Goal: Task Accomplishment & Management: Complete application form

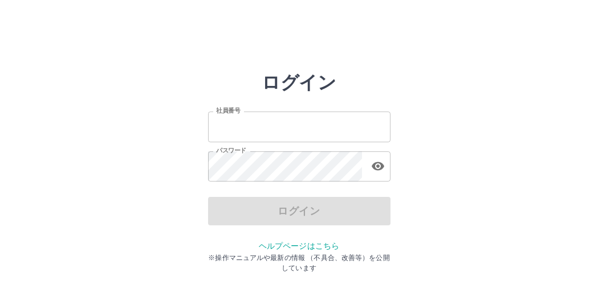
type input "*******"
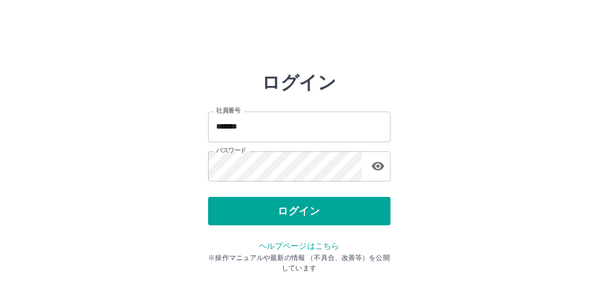
click at [255, 214] on div "ログイン" at bounding box center [299, 211] width 182 height 28
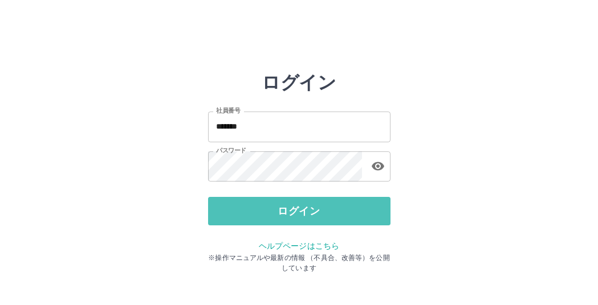
click at [255, 214] on button "ログイン" at bounding box center [299, 211] width 182 height 28
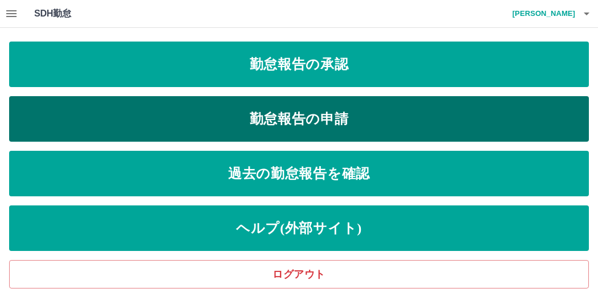
click at [252, 119] on link "勤怠報告の申請" at bounding box center [299, 119] width 580 height 46
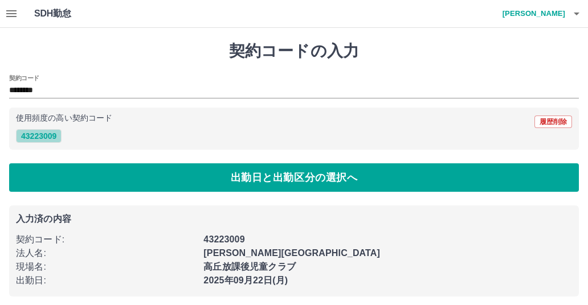
click at [54, 137] on button "43223009" at bounding box center [39, 136] width 46 height 14
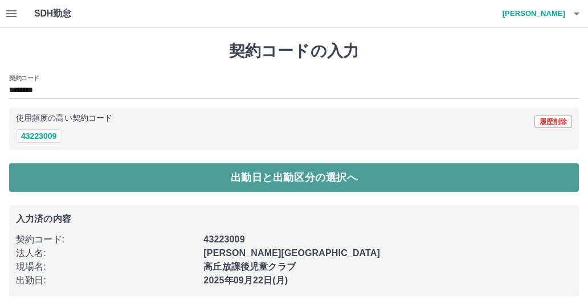
click at [110, 184] on button "出勤日と出勤区分の選択へ" at bounding box center [294, 178] width 570 height 28
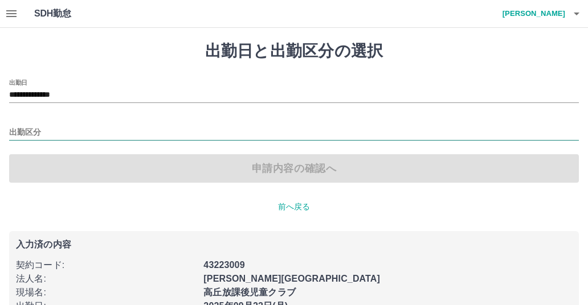
click at [56, 126] on input "出勤区分" at bounding box center [294, 133] width 570 height 14
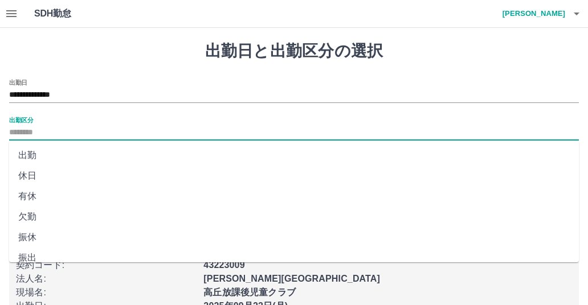
click at [28, 154] on li "出勤" at bounding box center [294, 155] width 570 height 21
type input "**"
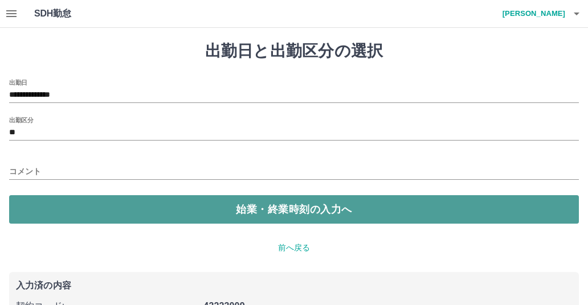
click at [162, 211] on button "始業・終業時刻の入力へ" at bounding box center [294, 209] width 570 height 28
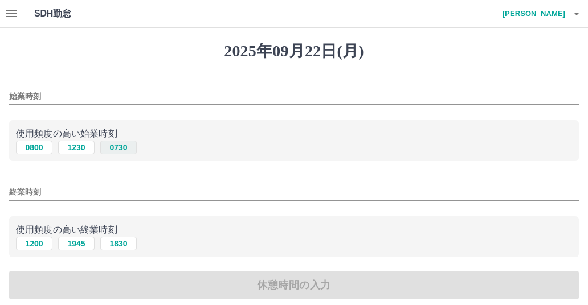
click at [108, 149] on button "0730" at bounding box center [118, 148] width 36 height 14
type input "****"
click at [42, 194] on input "終業時刻" at bounding box center [294, 192] width 570 height 17
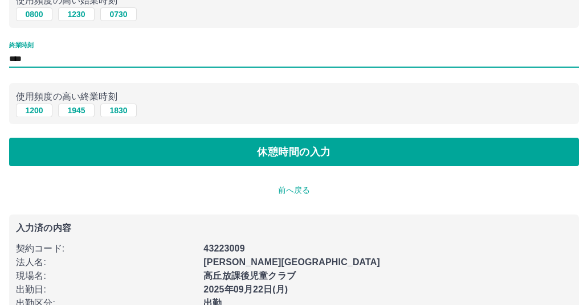
scroll to position [162, 0]
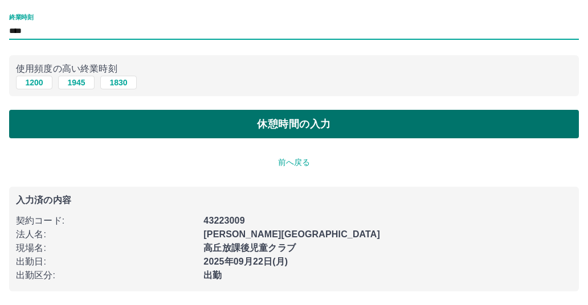
type input "****"
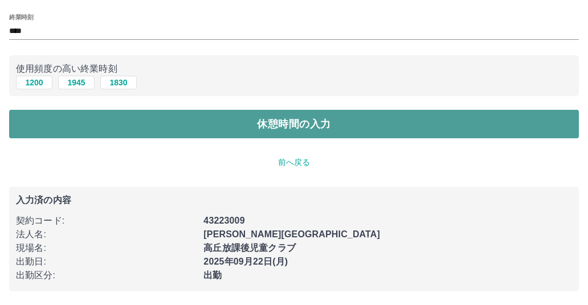
click at [148, 129] on button "休憩時間の入力" at bounding box center [294, 124] width 570 height 28
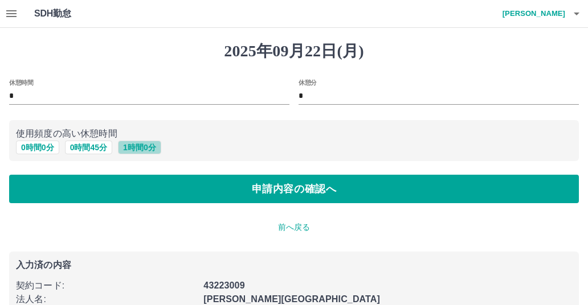
click at [124, 149] on button "1 時間 0 分" at bounding box center [139, 148] width 43 height 14
type input "*"
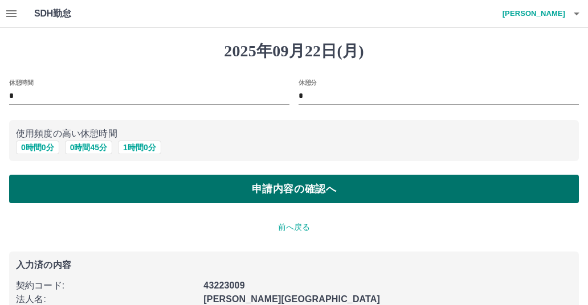
click at [125, 185] on button "申請内容の確認へ" at bounding box center [294, 189] width 570 height 28
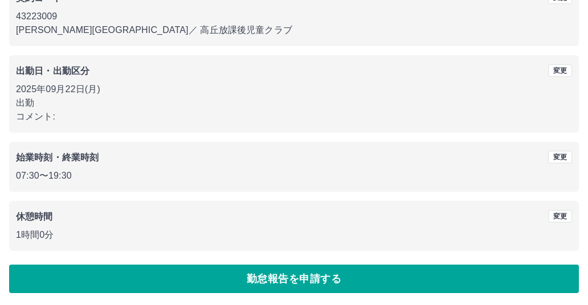
scroll to position [121, 0]
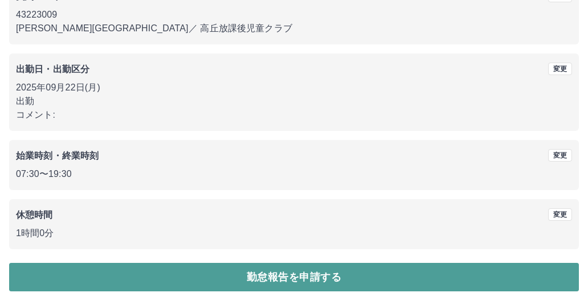
click at [212, 272] on button "勤怠報告を申請する" at bounding box center [294, 277] width 570 height 28
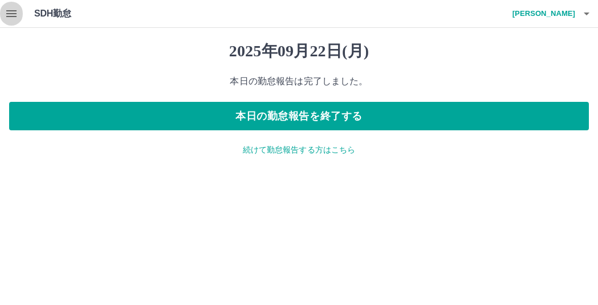
click at [14, 12] on icon "button" at bounding box center [12, 14] width 14 height 14
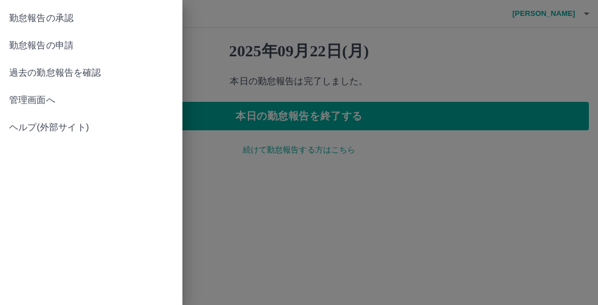
click at [35, 21] on span "勤怠報告の承認" at bounding box center [91, 18] width 164 height 14
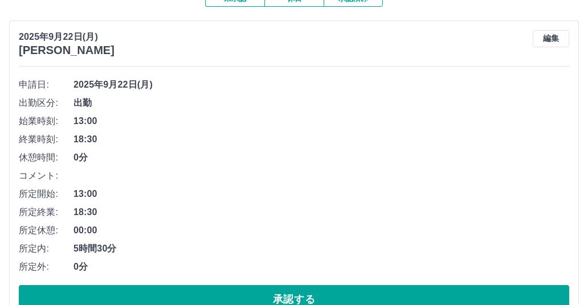
scroll to position [171, 0]
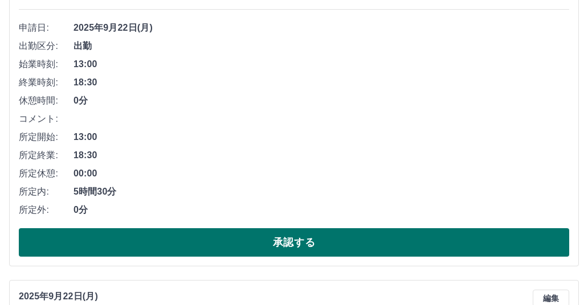
click at [202, 251] on button "承認する" at bounding box center [294, 243] width 550 height 28
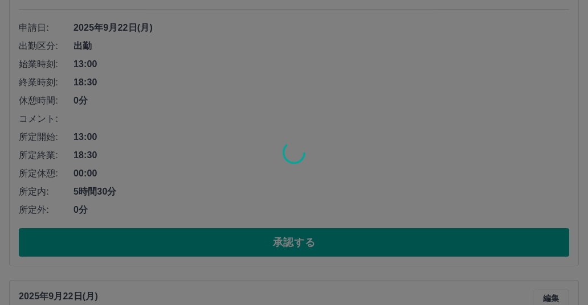
scroll to position [0, 0]
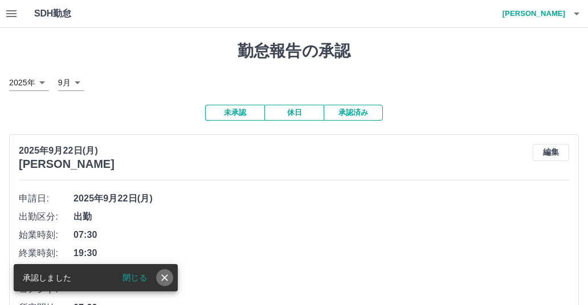
click at [162, 279] on icon "close" at bounding box center [164, 277] width 11 height 11
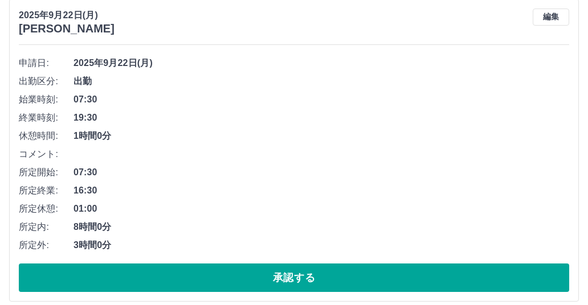
scroll to position [147, 0]
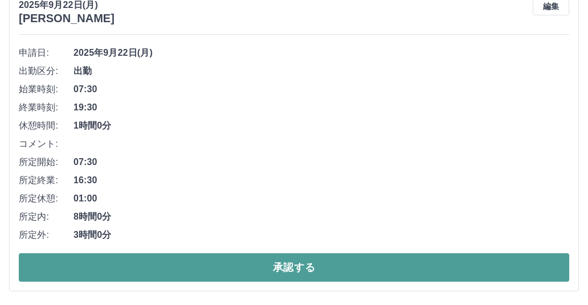
click at [173, 271] on button "承認する" at bounding box center [294, 268] width 550 height 28
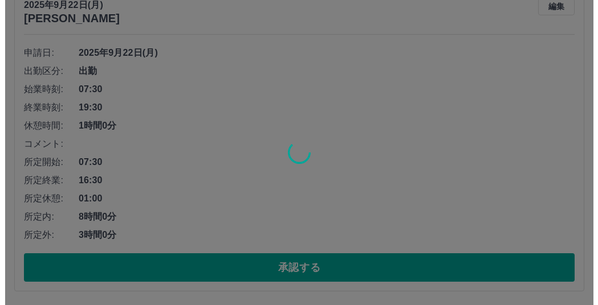
scroll to position [0, 0]
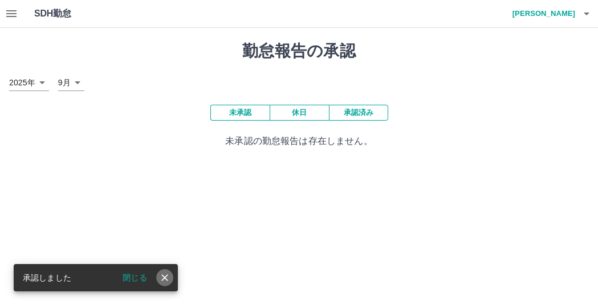
click at [161, 276] on icon "close" at bounding box center [164, 277] width 11 height 11
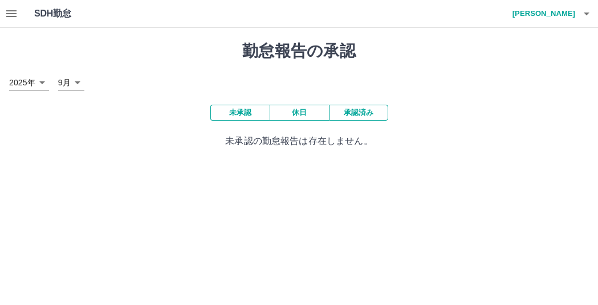
click at [239, 117] on button "未承認" at bounding box center [239, 113] width 59 height 16
